Goal: Information Seeking & Learning: Learn about a topic

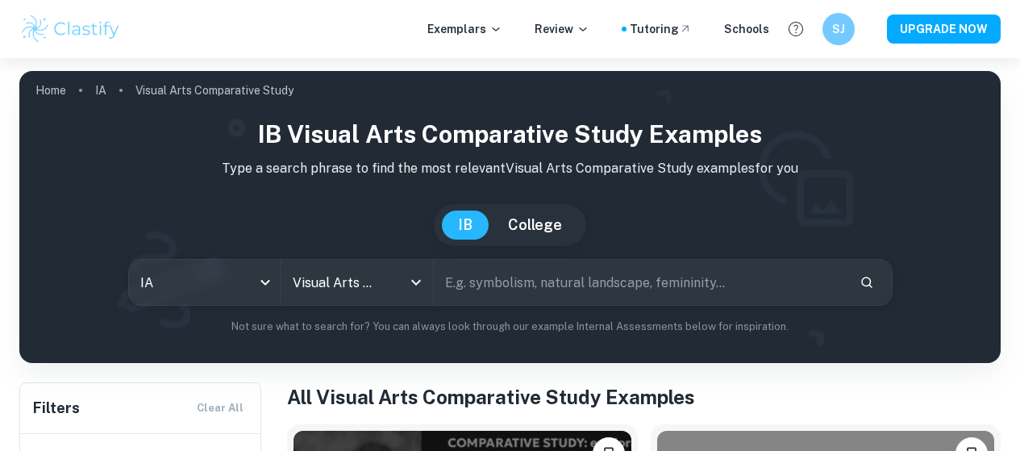
scroll to position [345, 0]
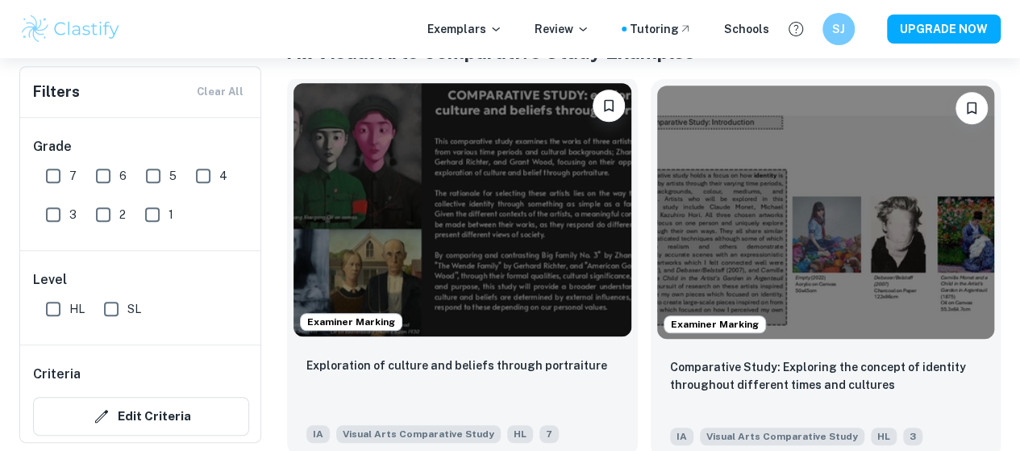
click at [460, 185] on img at bounding box center [463, 209] width 338 height 253
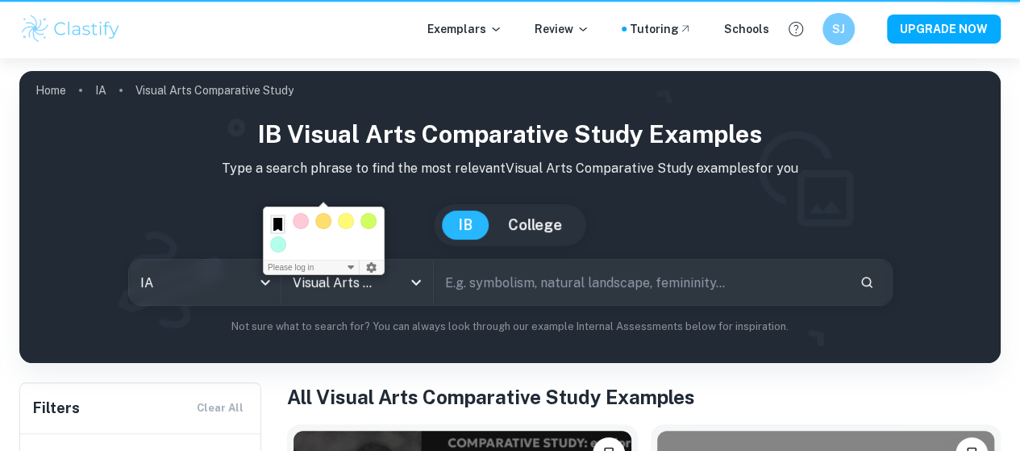
scroll to position [345, 0]
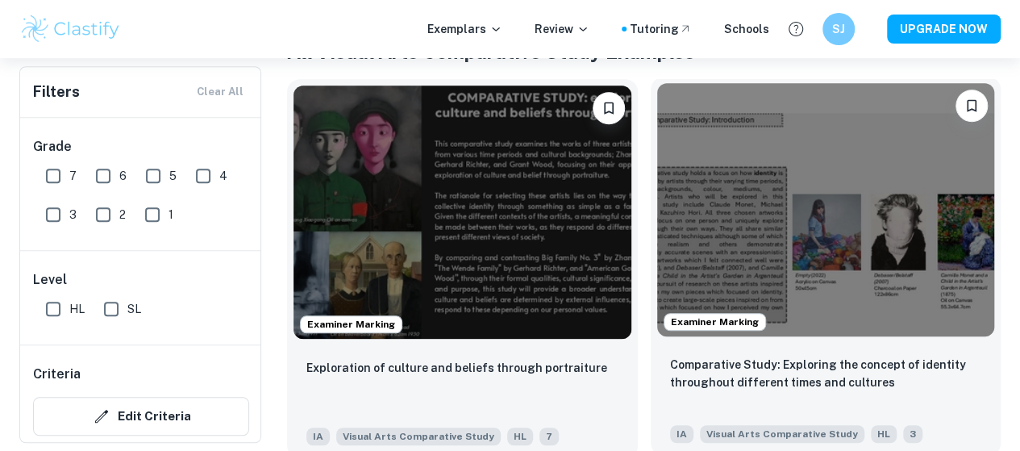
click at [657, 221] on img at bounding box center [826, 209] width 338 height 253
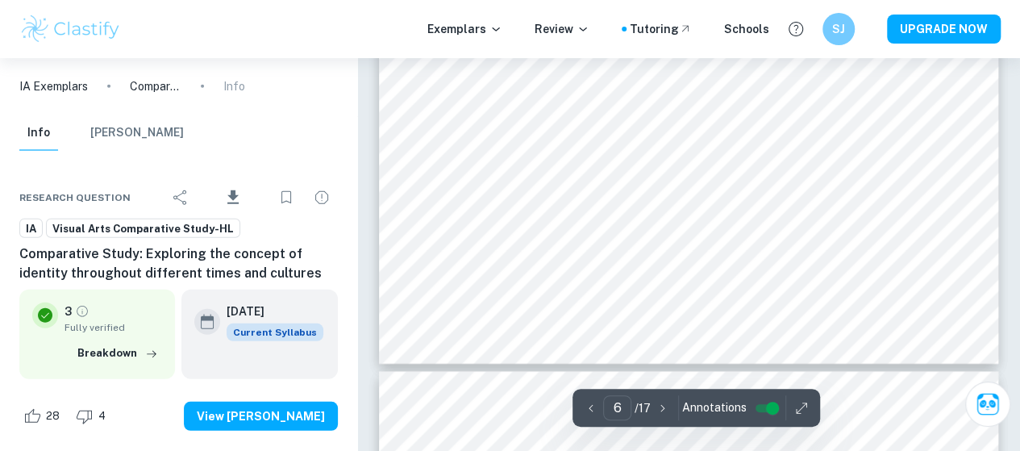
scroll to position [2283, 0]
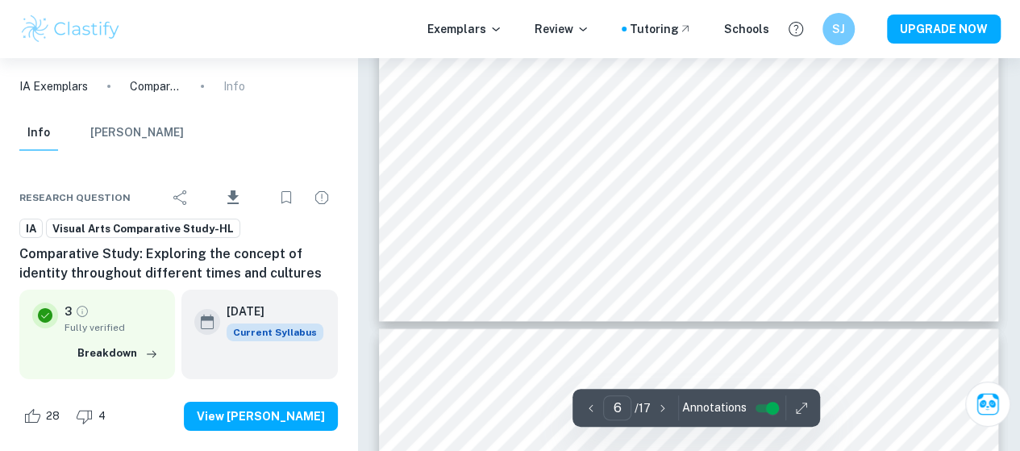
type input "7"
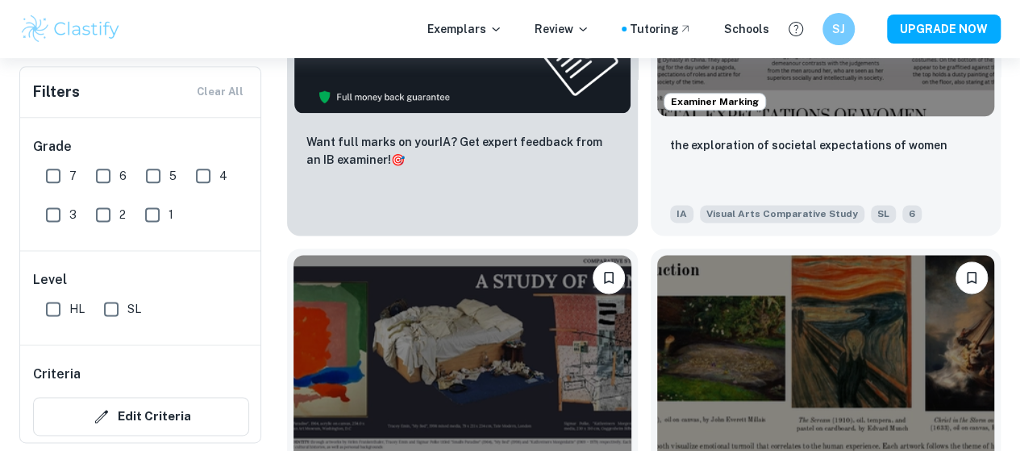
scroll to position [953, 0]
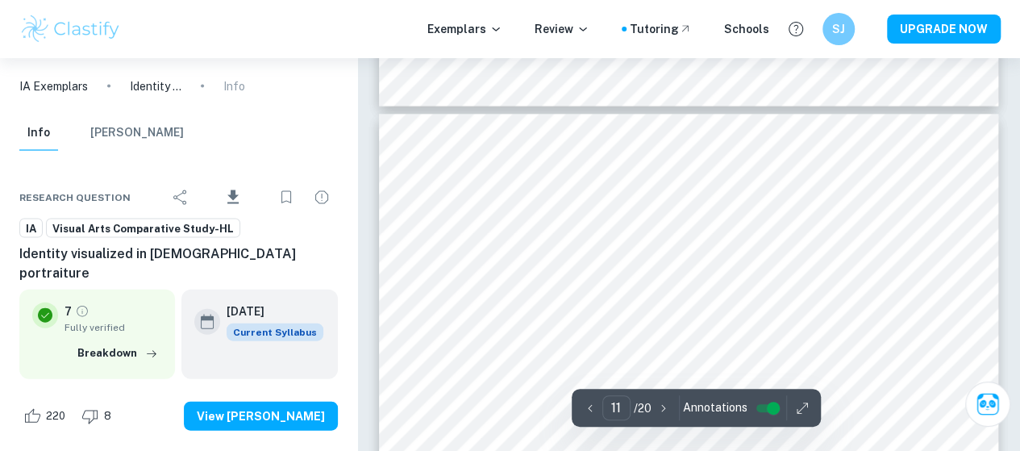
scroll to position [4723, 0]
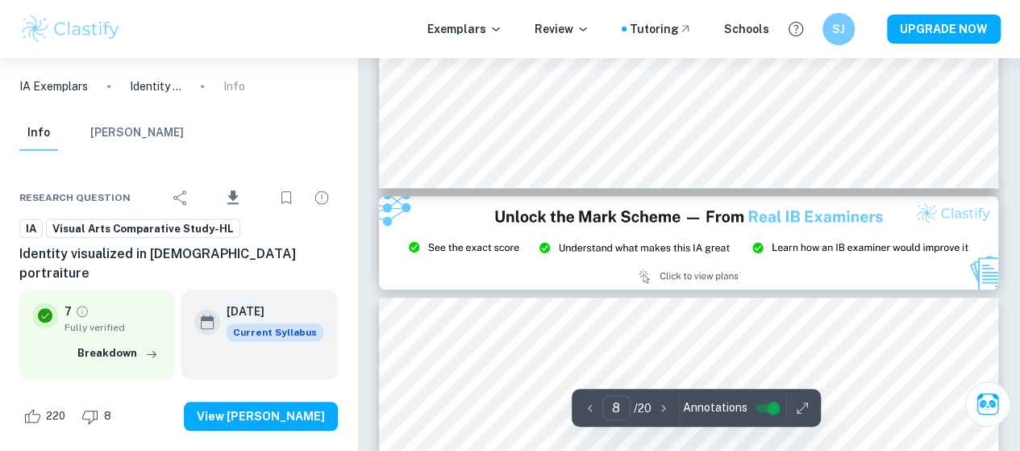
type input "7"
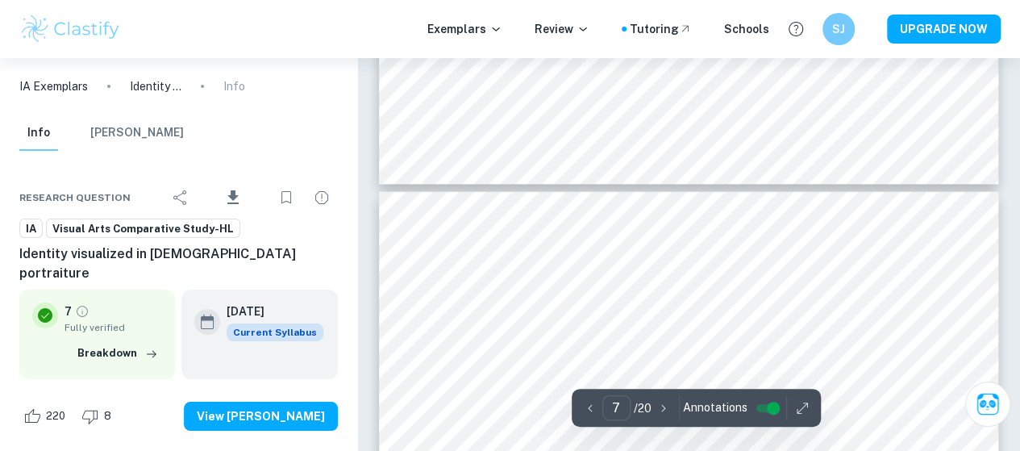
scroll to position [2755, 0]
